Goal: Complete application form: Complete application form

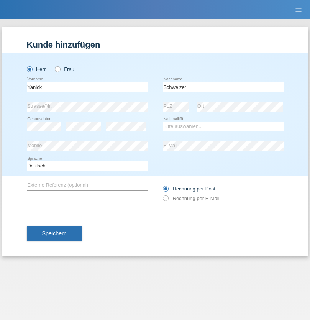
type input "Schweizer"
select select "CH"
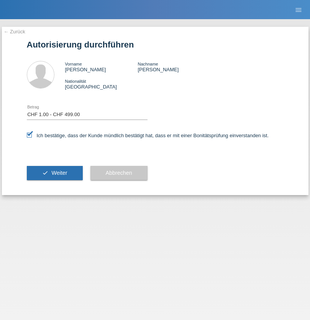
select select "1"
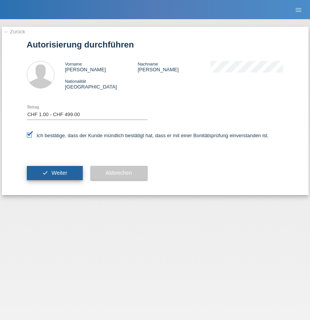
click at [54, 173] on span "Weiter" at bounding box center [59, 173] width 16 height 6
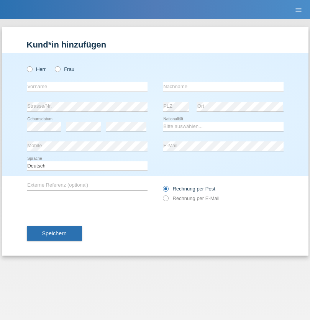
radio input "true"
click at [87, 87] on input "text" at bounding box center [87, 87] width 121 height 10
type input "Iancu"
click at [223, 87] on input "text" at bounding box center [223, 87] width 121 height 10
type input "Stana"
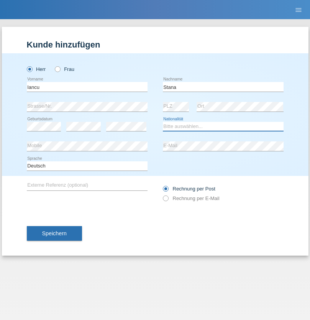
select select "OM"
select select "C"
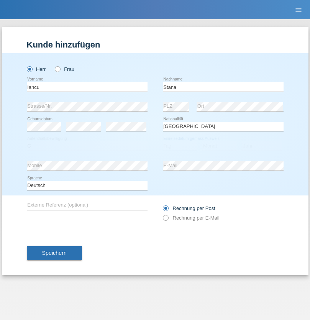
select select "16"
select select "09"
select select "2021"
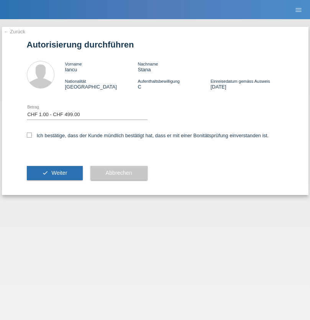
select select "1"
checkbox input "true"
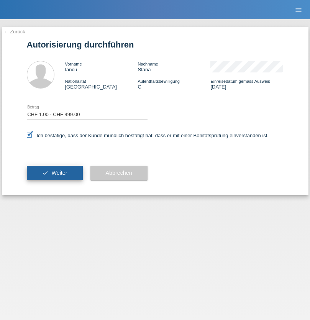
click at [54, 173] on span "Weiter" at bounding box center [59, 173] width 16 height 6
